Goal: Information Seeking & Learning: Compare options

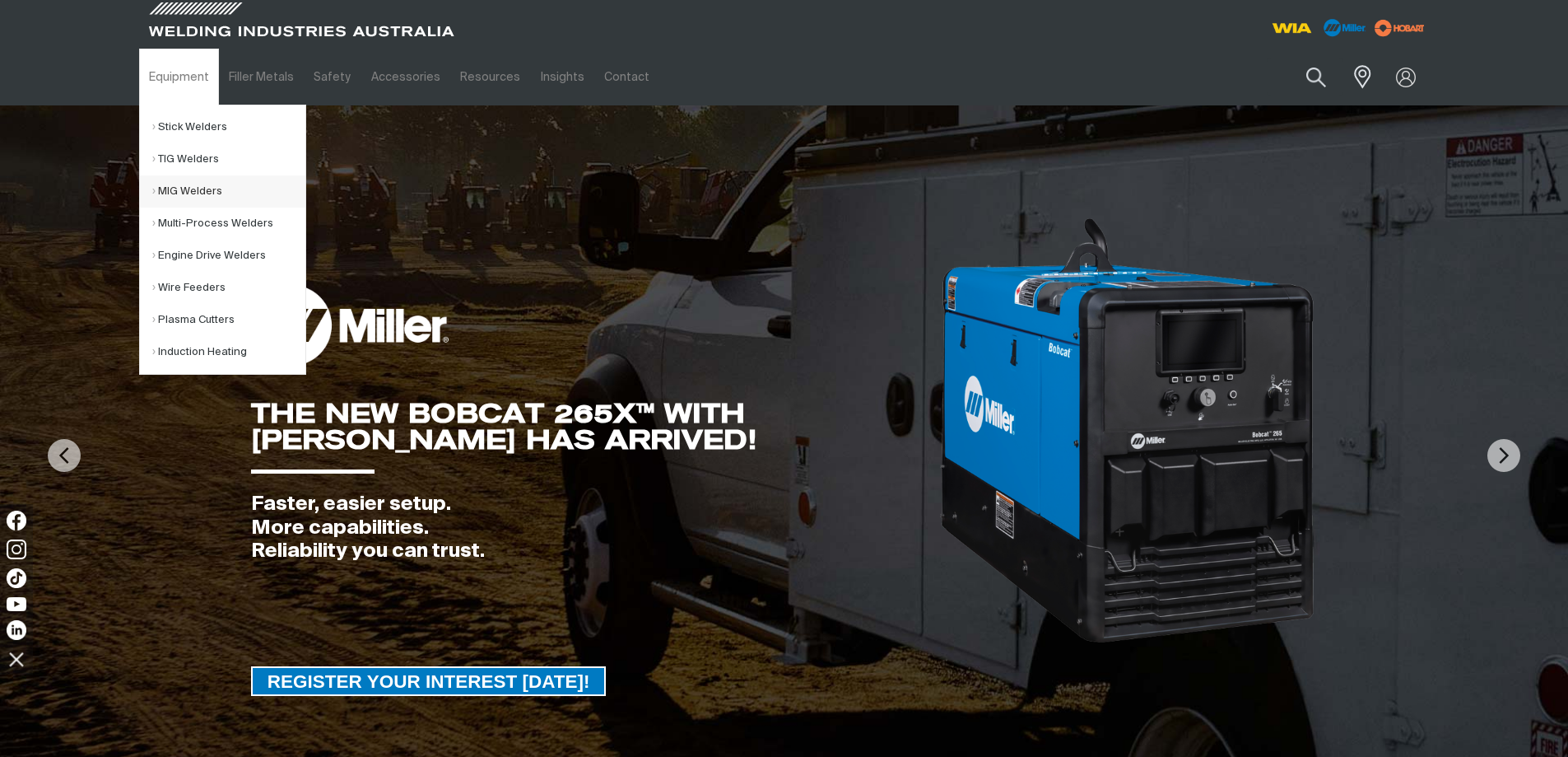
click at [181, 185] on link "MIG Welders" at bounding box center [229, 191] width 154 height 32
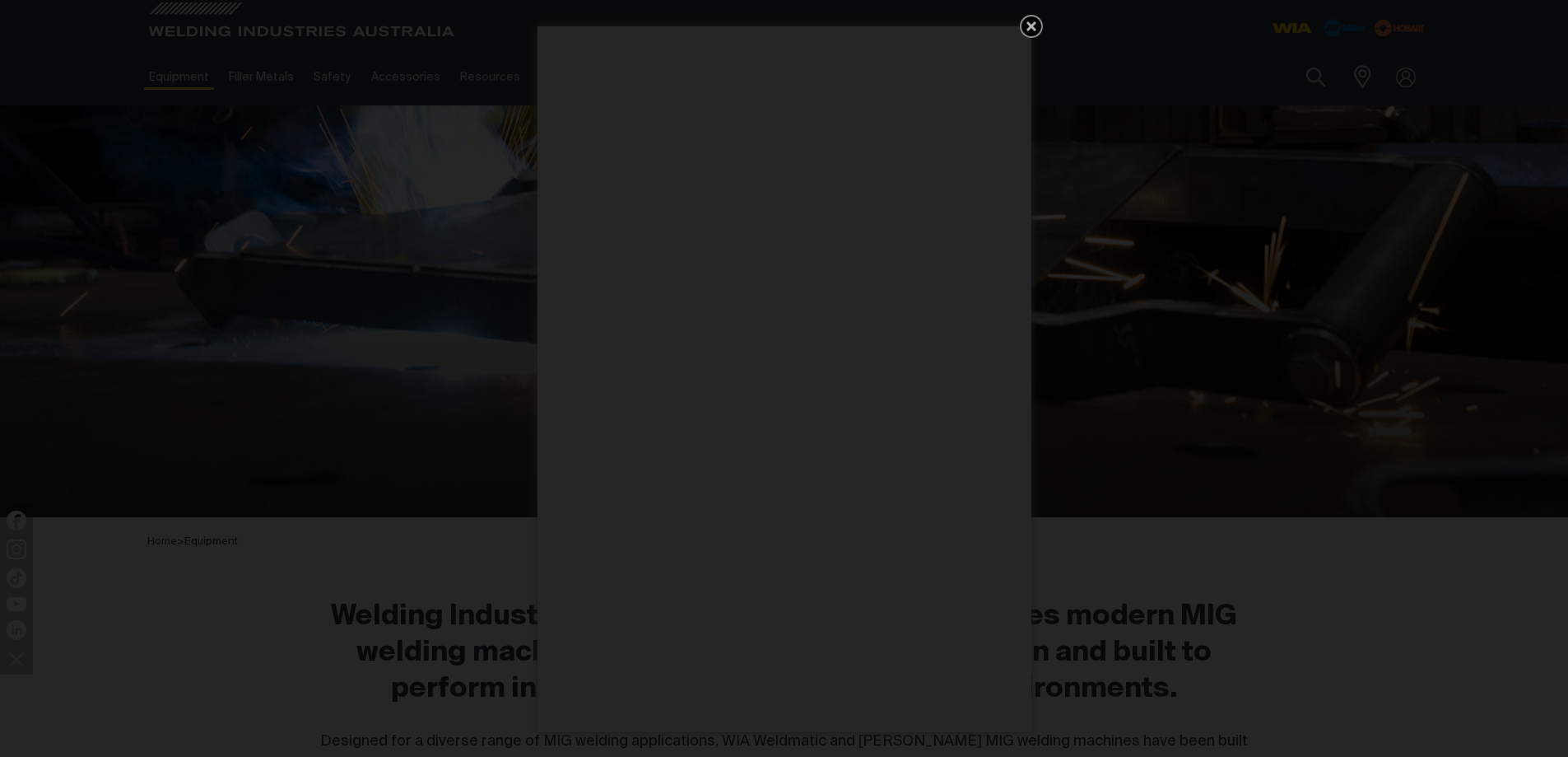
click at [1028, 23] on icon "Get 5 WIA Welding Guides Free!" at bounding box center [1031, 27] width 10 height 10
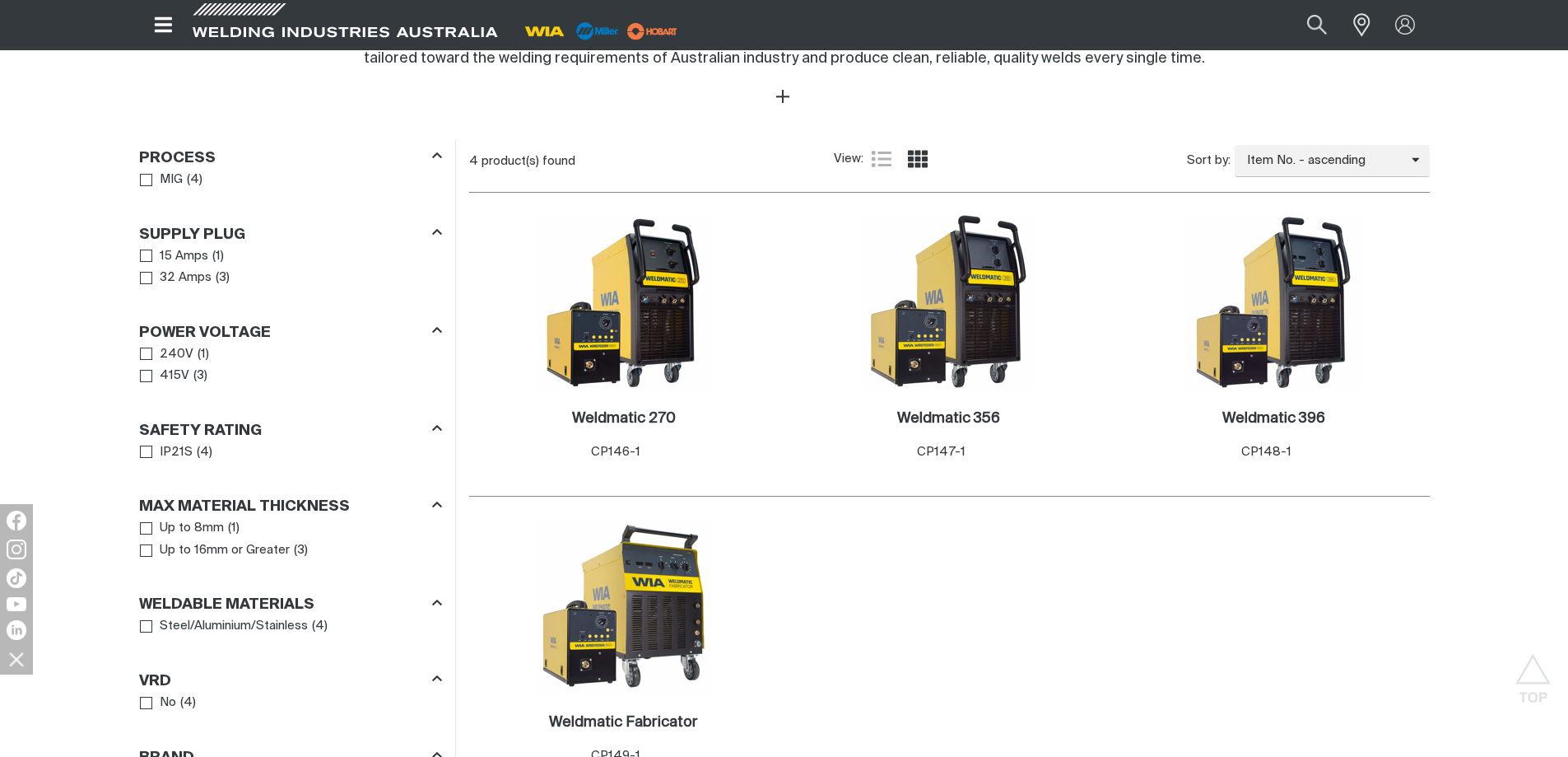
scroll to position [741, 0]
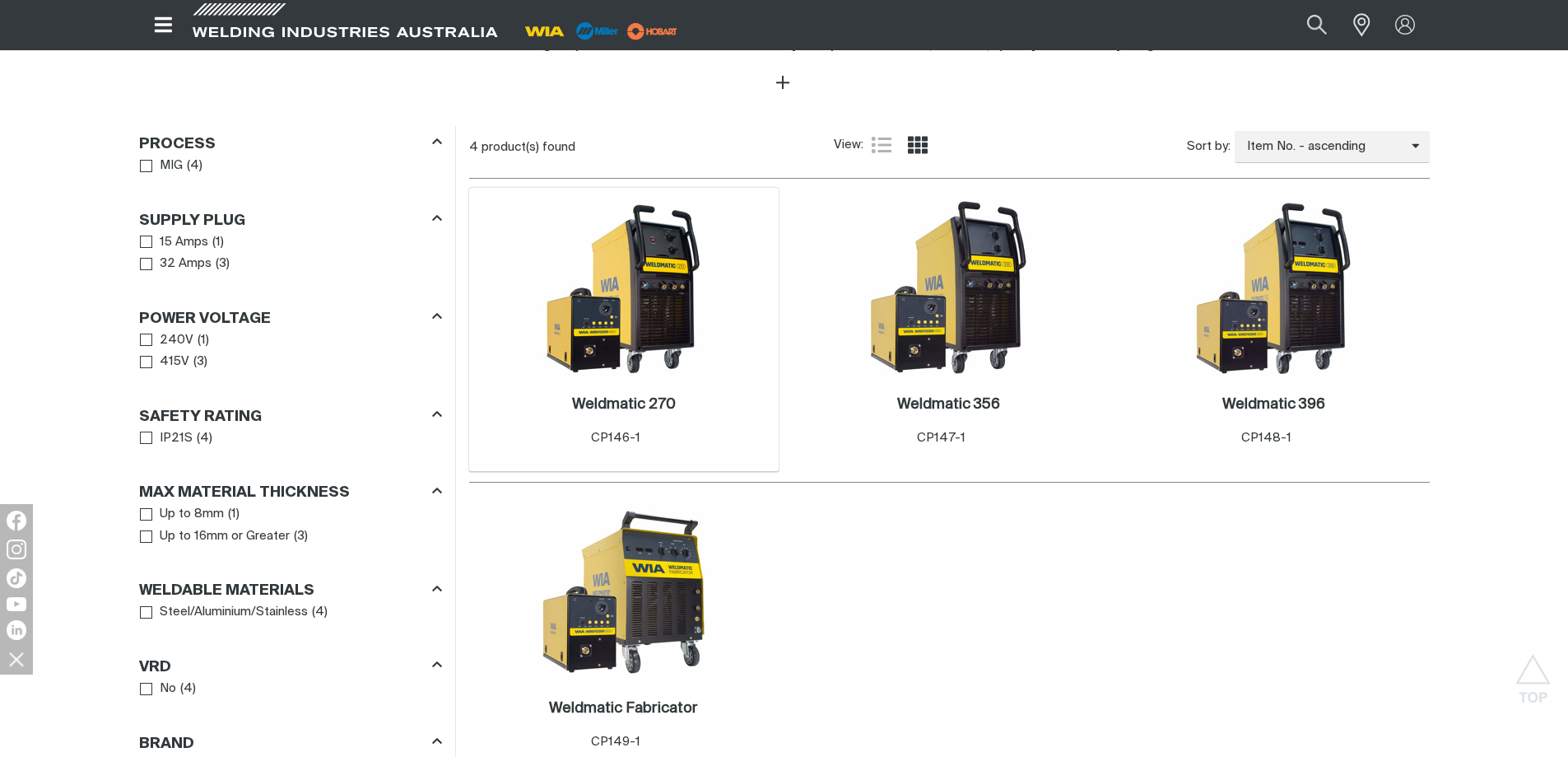
click at [638, 317] on img at bounding box center [624, 288] width 176 height 176
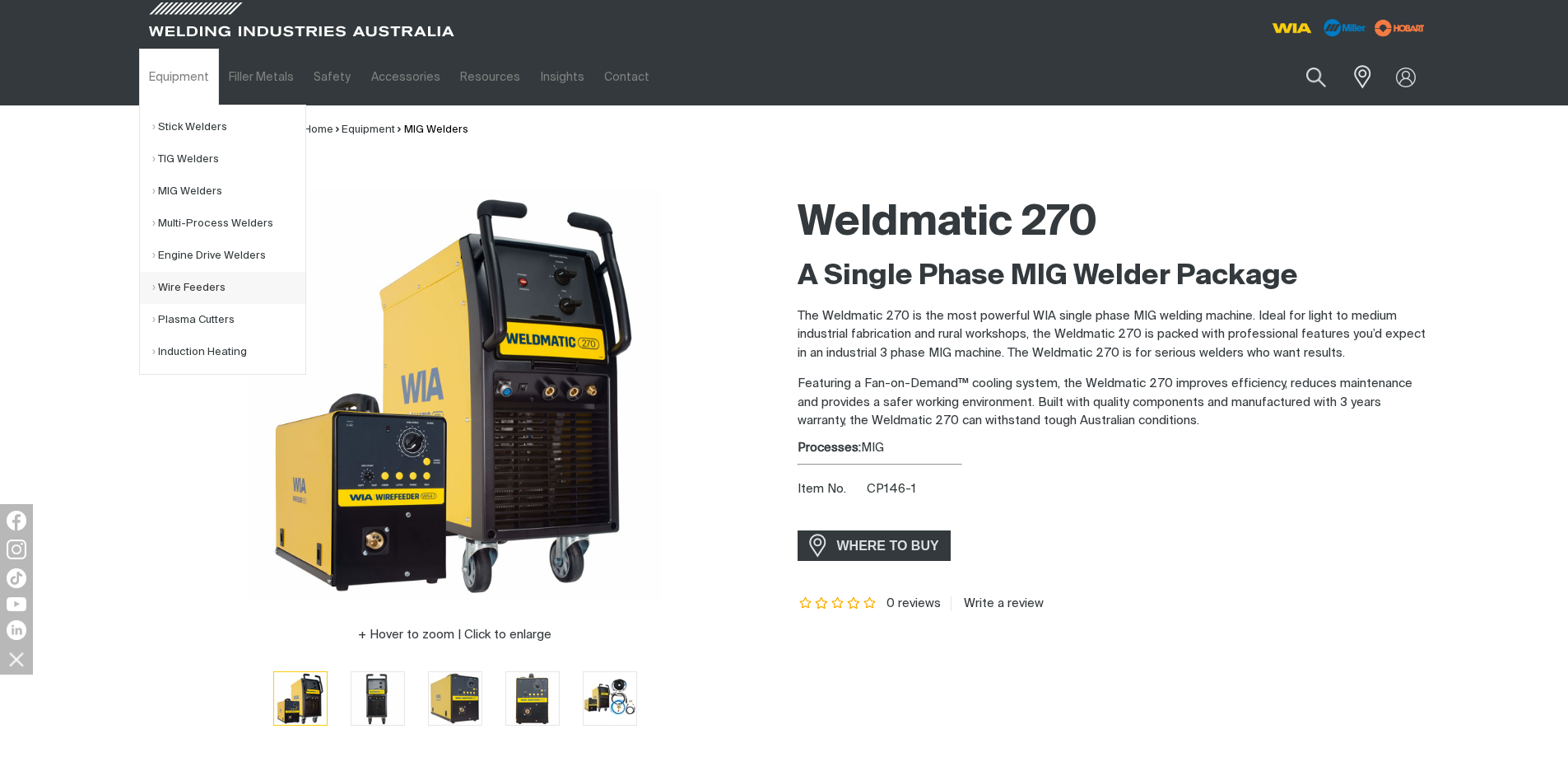
click at [197, 284] on link "Wire Feeders" at bounding box center [229, 287] width 154 height 32
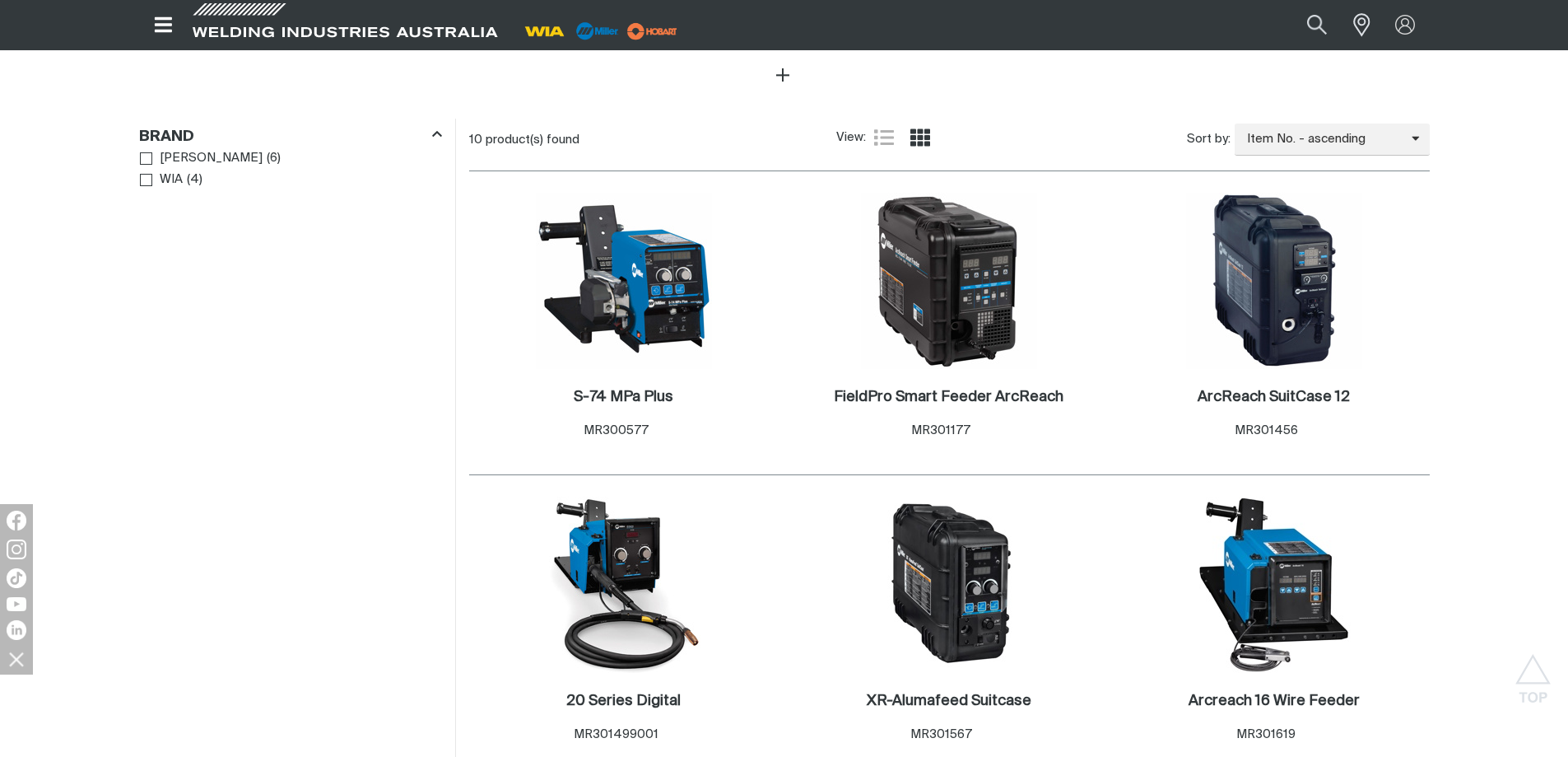
scroll to position [741, 0]
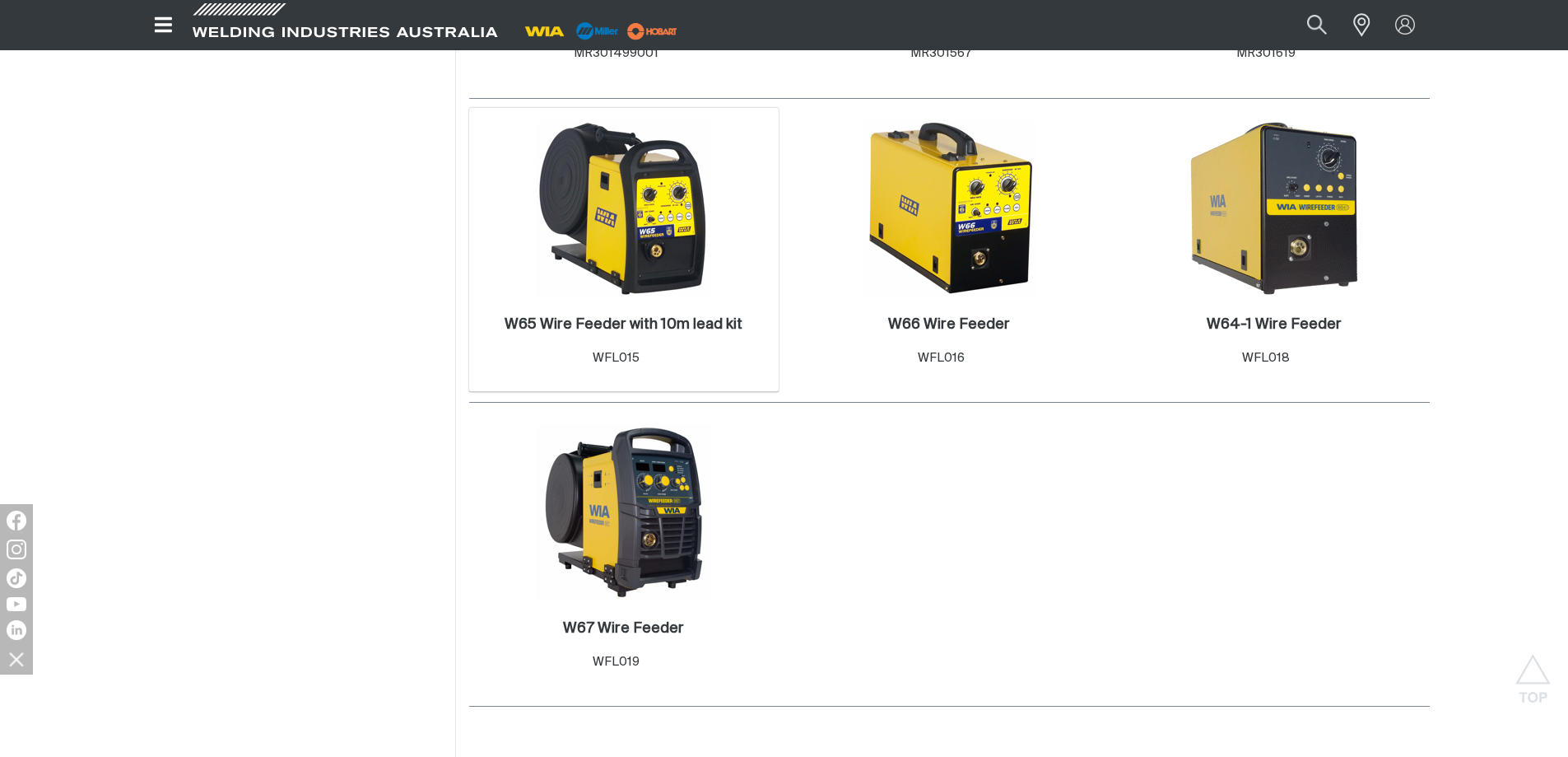
scroll to position [1400, 0]
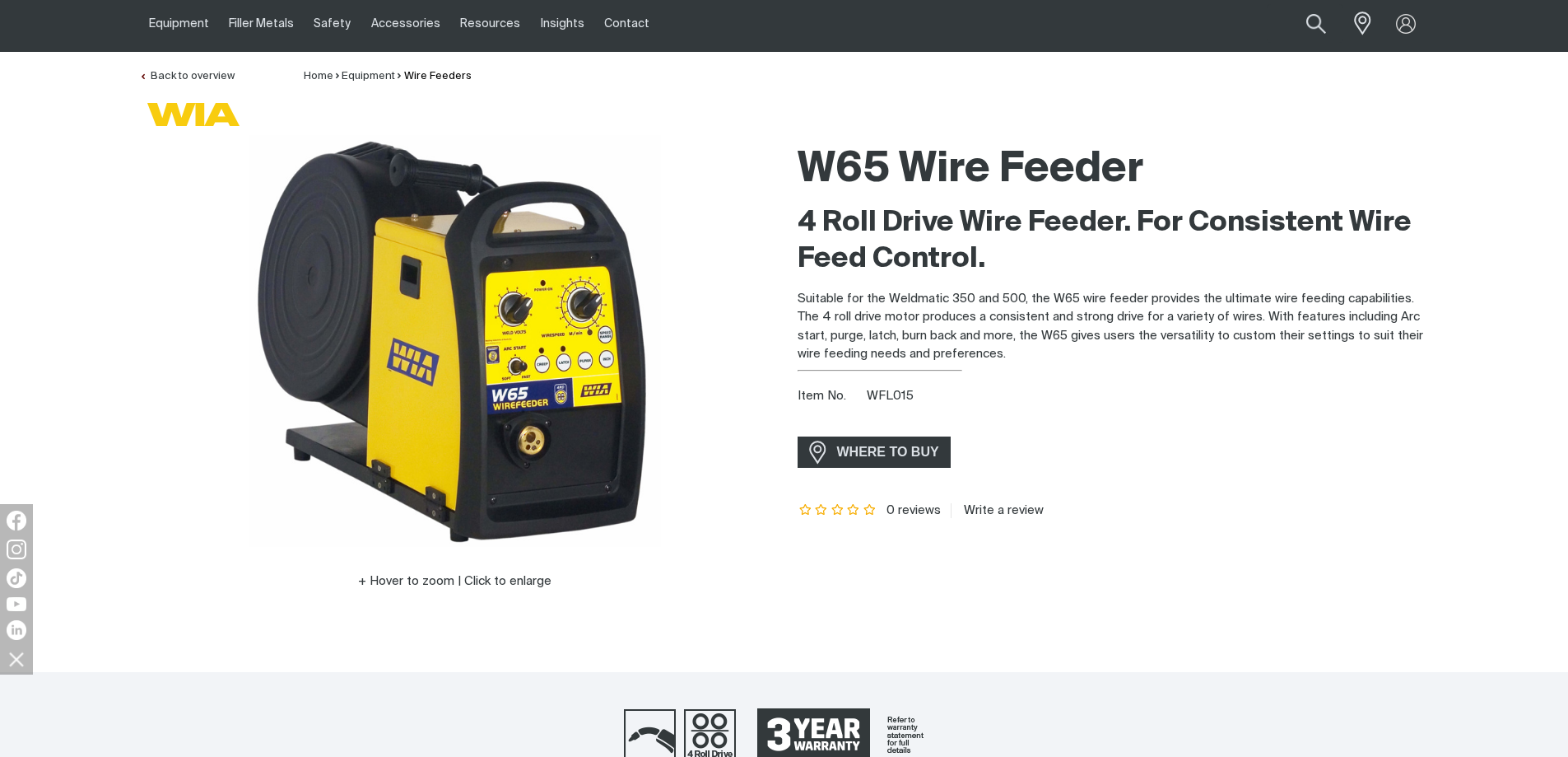
scroll to position [82, 0]
